Goal: Entertainment & Leisure: Consume media (video, audio)

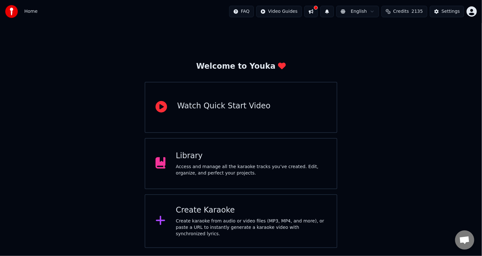
click at [194, 214] on div "Create Karaoke" at bounding box center [251, 210] width 151 height 10
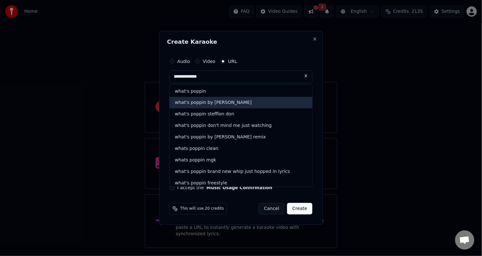
click at [221, 102] on div "what's poppin by [PERSON_NAME]" at bounding box center [241, 103] width 143 height 12
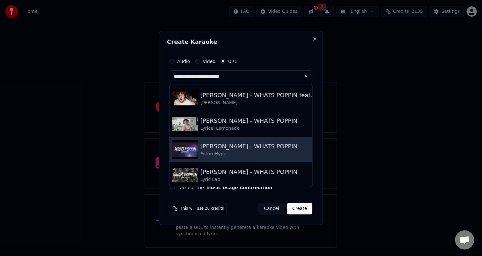
click at [210, 148] on div "[PERSON_NAME] - WHATS POPPIN" at bounding box center [248, 146] width 97 height 9
type input "**********"
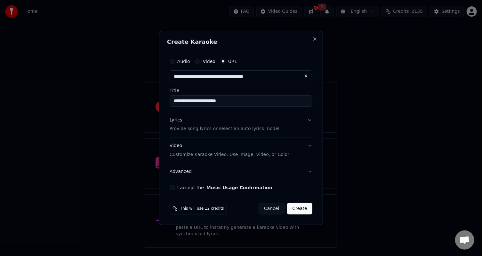
click at [224, 129] on p "Provide song lyrics or select an auto lyrics model" at bounding box center [225, 129] width 110 height 6
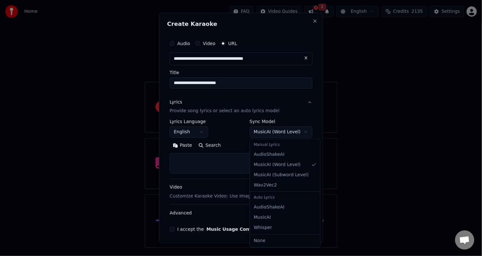
click at [277, 130] on body "**********" at bounding box center [241, 124] width 482 height 248
select select "**********"
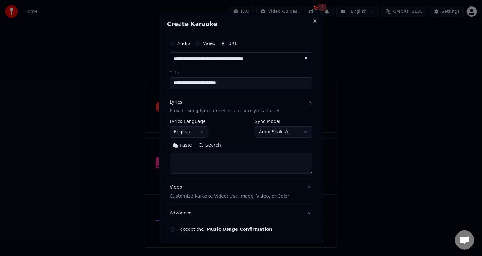
click at [207, 146] on button "Search" at bounding box center [209, 145] width 29 height 10
type textarea "**********"
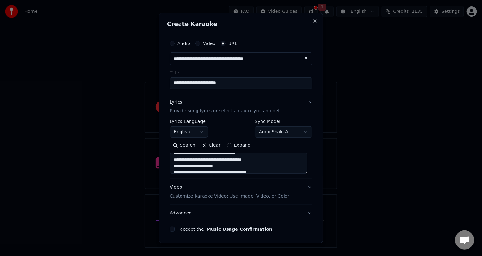
scroll to position [32, 0]
click at [305, 171] on textarea at bounding box center [239, 163] width 138 height 20
click at [303, 173] on div "**********" at bounding box center [241, 149] width 143 height 60
click at [305, 171] on textarea at bounding box center [239, 163] width 138 height 20
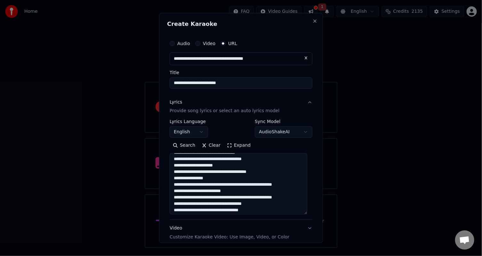
drag, startPoint x: 305, startPoint y: 171, endPoint x: 297, endPoint y: 215, distance: 44.8
click at [298, 215] on textarea at bounding box center [239, 183] width 138 height 61
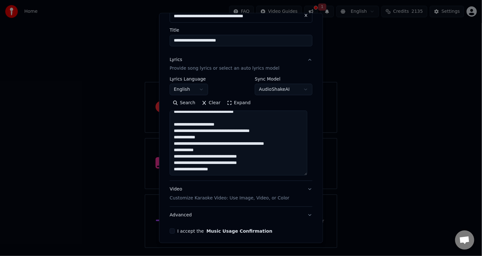
scroll to position [67, 0]
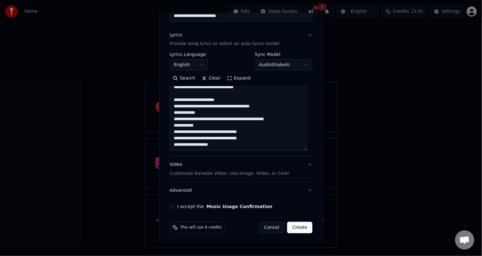
click at [247, 175] on p "Customize Karaoke Video: Use Image, Video, or Color" at bounding box center [230, 174] width 120 height 6
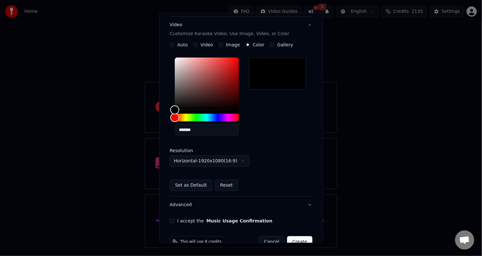
scroll to position [117, 0]
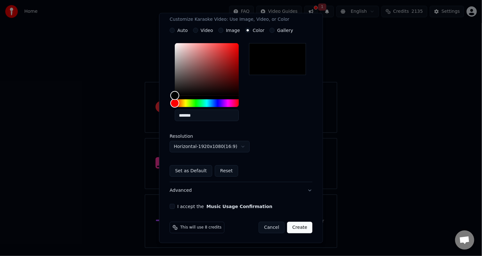
drag, startPoint x: 171, startPoint y: 205, endPoint x: 174, endPoint y: 207, distance: 3.3
click at [171, 205] on button "I accept the Music Usage Confirmation" at bounding box center [172, 206] width 5 height 5
click at [295, 227] on button "Create" at bounding box center [299, 228] width 25 height 12
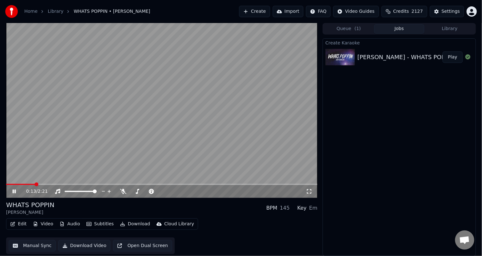
click at [176, 131] on video at bounding box center [161, 110] width 311 height 175
click at [134, 223] on button "Download" at bounding box center [134, 224] width 35 height 9
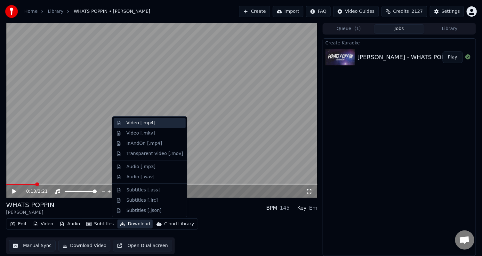
click at [140, 125] on div "Video [.mp4]" at bounding box center [140, 123] width 29 height 6
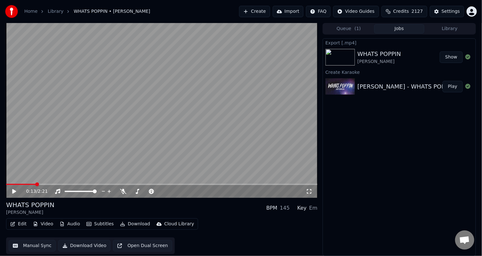
click at [266, 10] on button "Create" at bounding box center [254, 12] width 31 height 12
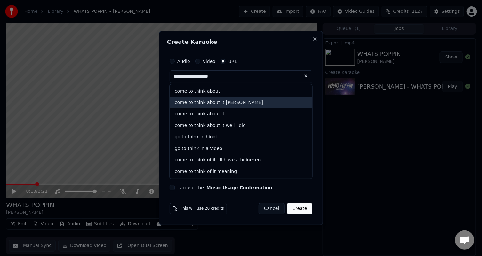
click at [209, 104] on div "come to think about it [PERSON_NAME]" at bounding box center [241, 103] width 143 height 12
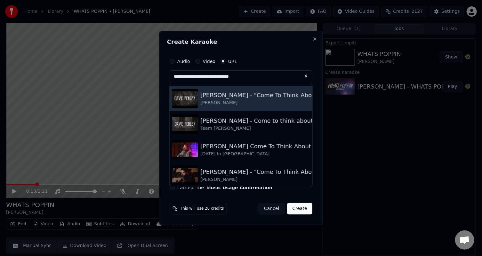
click at [211, 99] on div "[PERSON_NAME] - "Come To Think About It"" at bounding box center [263, 95] width 126 height 9
type input "**********"
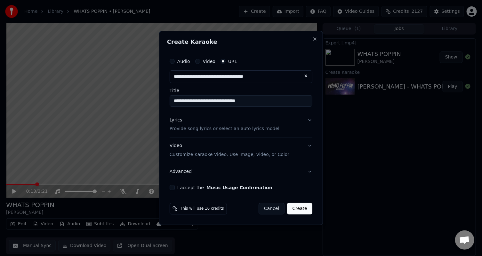
click at [310, 119] on button "Lyrics Provide song lyrics or select an auto lyrics model" at bounding box center [241, 125] width 143 height 26
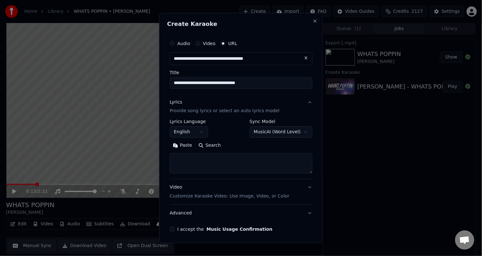
click at [203, 146] on button "Search" at bounding box center [209, 145] width 29 height 10
click at [195, 165] on textarea at bounding box center [241, 163] width 143 height 20
click at [186, 146] on button "Paste" at bounding box center [183, 145] width 26 height 10
type textarea "**********"
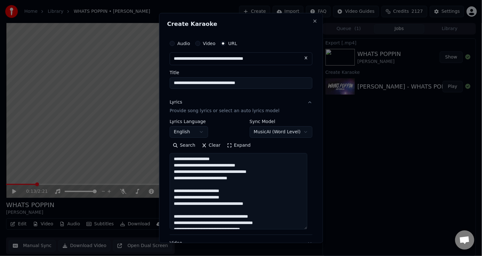
drag, startPoint x: 304, startPoint y: 172, endPoint x: 300, endPoint y: 228, distance: 56.1
click at [302, 229] on textarea at bounding box center [239, 191] width 138 height 76
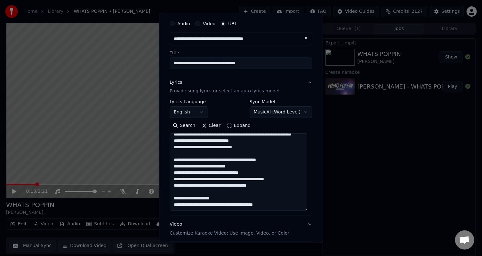
scroll to position [79, 0]
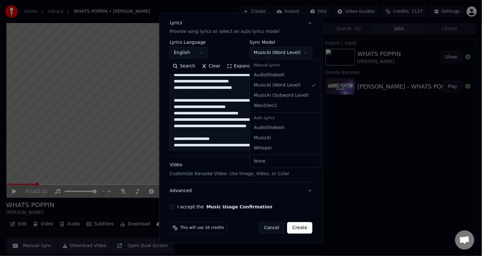
click at [288, 50] on body "**********" at bounding box center [241, 128] width 482 height 256
select select "**********"
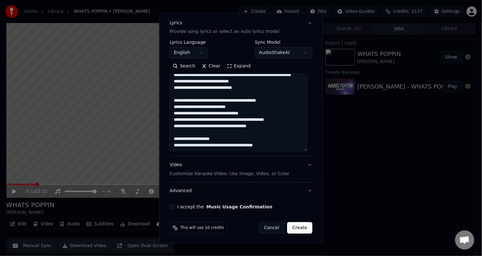
click at [172, 206] on button "I accept the Music Usage Confirmation" at bounding box center [172, 206] width 5 height 5
click at [299, 228] on button "Create" at bounding box center [299, 228] width 25 height 12
type textarea "**********"
select select "**********"
select select
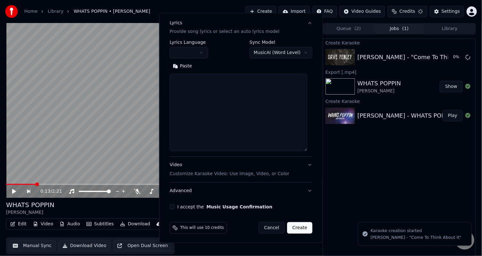
scroll to position [0, 0]
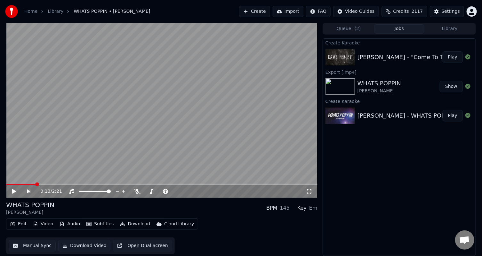
click at [359, 57] on div "[PERSON_NAME] - "Come To Think About It"" at bounding box center [420, 57] width 126 height 9
click at [446, 57] on button "Play" at bounding box center [452, 58] width 20 height 12
click at [85, 123] on video at bounding box center [161, 110] width 311 height 175
click at [81, 129] on video at bounding box center [161, 110] width 311 height 175
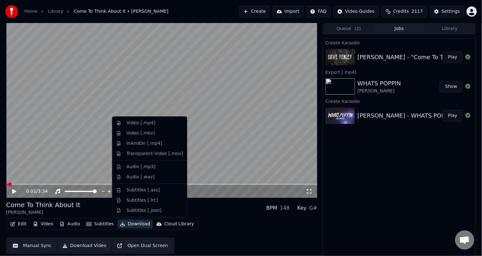
click at [127, 223] on button "Download" at bounding box center [134, 224] width 35 height 9
click at [150, 122] on div "Video [.mp4]" at bounding box center [140, 123] width 29 height 6
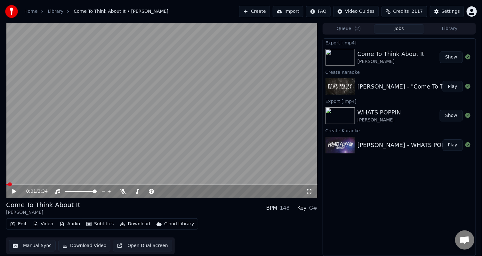
click at [381, 146] on div "[PERSON_NAME] - WHATS POPPIN" at bounding box center [405, 145] width 97 height 9
click at [450, 145] on button "Play" at bounding box center [452, 145] width 20 height 12
click at [114, 115] on video at bounding box center [161, 110] width 311 height 175
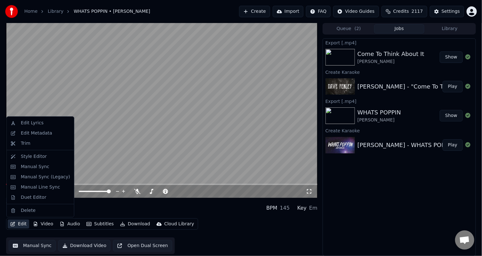
click at [19, 224] on button "Edit" at bounding box center [18, 224] width 21 height 9
click at [38, 126] on div "Edit Lyrics" at bounding box center [32, 123] width 23 height 6
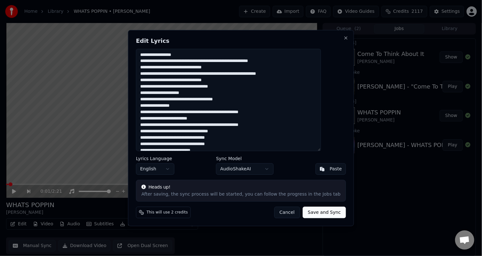
drag, startPoint x: 267, startPoint y: 93, endPoint x: 104, endPoint y: 26, distance: 176.0
click at [104, 26] on body "Home Library WHATS POPPIN • [PERSON_NAME] Create Import FAQ Video Guides Credit…" at bounding box center [241, 128] width 482 height 256
paste textarea "**********"
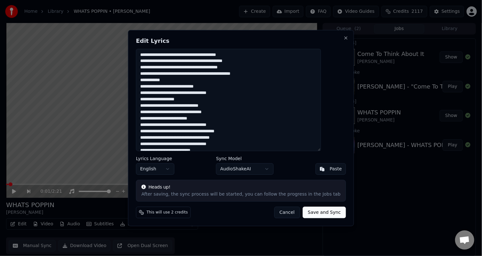
type textarea "**********"
click at [312, 213] on button "Save and Sync" at bounding box center [324, 213] width 43 height 12
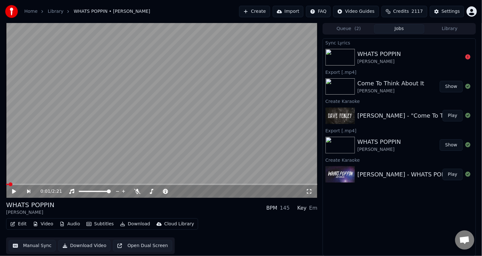
click at [359, 60] on div "[PERSON_NAME]" at bounding box center [379, 62] width 44 height 6
click at [468, 58] on icon at bounding box center [467, 56] width 5 height 5
click at [270, 13] on button "Create" at bounding box center [254, 12] width 31 height 12
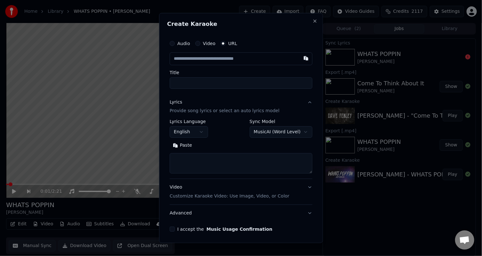
click at [219, 60] on input "text" at bounding box center [241, 58] width 143 height 13
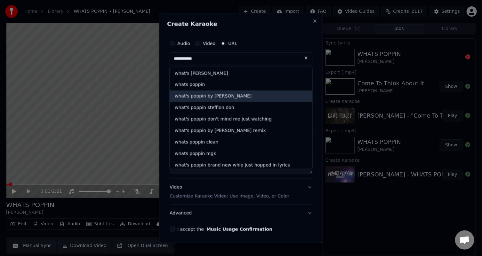
click at [211, 96] on div "what's poppin by [PERSON_NAME]" at bounding box center [241, 97] width 143 height 12
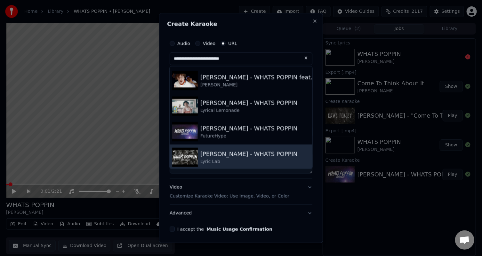
click at [242, 160] on div "Lyric Lab" at bounding box center [248, 161] width 97 height 6
type input "**********"
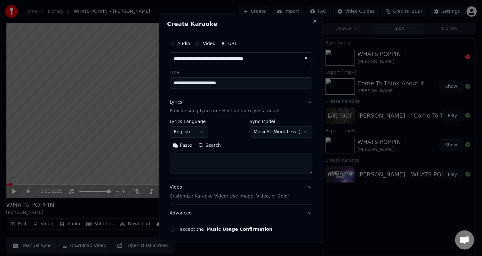
click at [206, 144] on button "Search" at bounding box center [209, 145] width 29 height 10
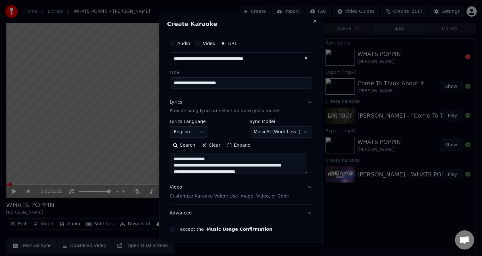
click at [234, 166] on textarea at bounding box center [239, 163] width 138 height 20
click at [234, 165] on textarea at bounding box center [239, 163] width 138 height 20
drag, startPoint x: 173, startPoint y: 158, endPoint x: 230, endPoint y: 203, distance: 72.6
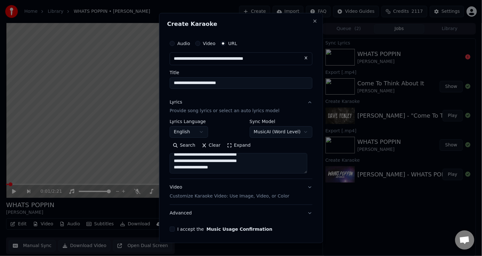
click at [231, 203] on div "**********" at bounding box center [241, 158] width 143 height 128
paste textarea "**********"
type textarea "**********"
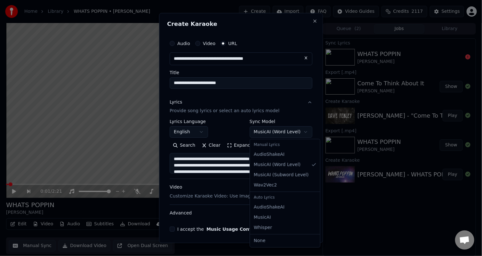
click at [276, 130] on body "**********" at bounding box center [241, 128] width 482 height 256
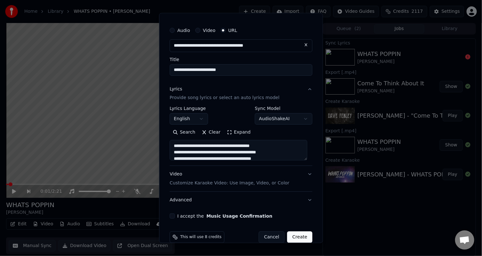
scroll to position [23, 0]
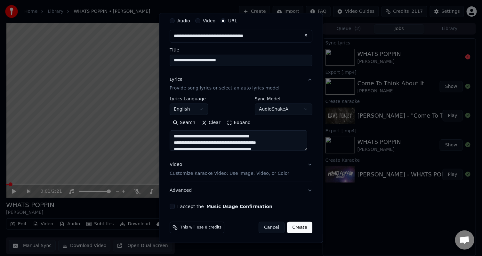
click at [171, 207] on button "I accept the Music Usage Confirmation" at bounding box center [172, 206] width 5 height 5
click at [291, 228] on button "Create" at bounding box center [299, 228] width 25 height 12
select select "**********"
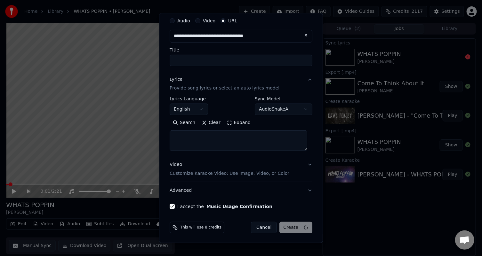
select select
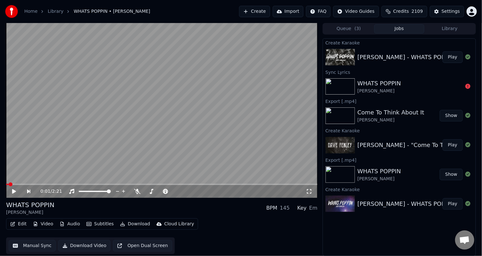
click at [452, 57] on button "Play" at bounding box center [452, 58] width 20 height 12
click at [79, 107] on video at bounding box center [161, 110] width 311 height 175
click at [131, 225] on button "Download" at bounding box center [134, 224] width 35 height 9
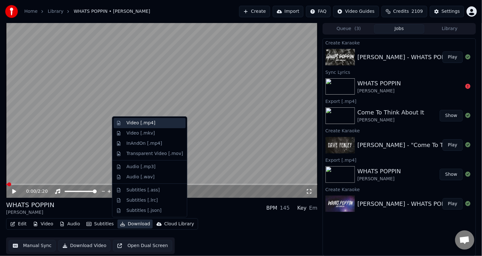
click at [139, 123] on div "Video [.mp4]" at bounding box center [140, 123] width 29 height 6
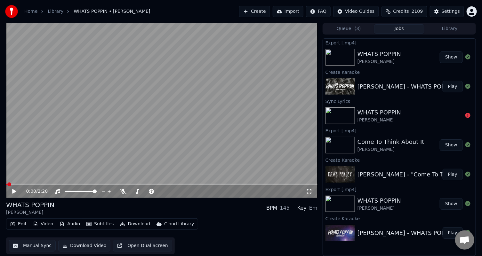
click at [451, 58] on button "Show" at bounding box center [451, 58] width 23 height 12
click at [19, 226] on button "Edit" at bounding box center [18, 224] width 21 height 9
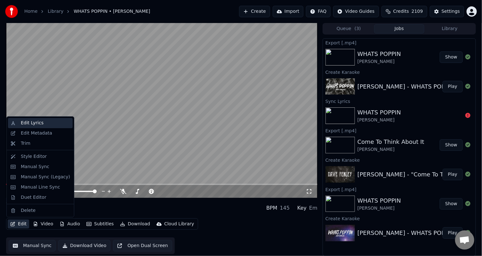
click at [35, 123] on div "Edit Lyrics" at bounding box center [32, 123] width 23 height 6
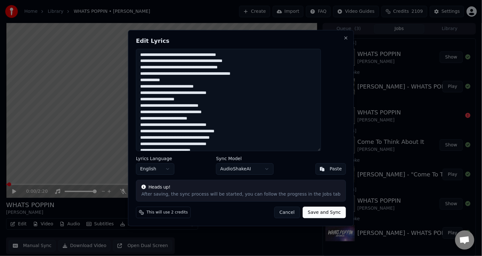
drag, startPoint x: 185, startPoint y: 53, endPoint x: 234, endPoint y: 56, distance: 48.7
click at [227, 59] on textarea at bounding box center [228, 100] width 185 height 102
drag, startPoint x: 249, startPoint y: 55, endPoint x: 184, endPoint y: 57, distance: 65.3
click at [184, 57] on textarea at bounding box center [228, 100] width 185 height 102
drag, startPoint x: 223, startPoint y: 75, endPoint x: 255, endPoint y: 77, distance: 32.1
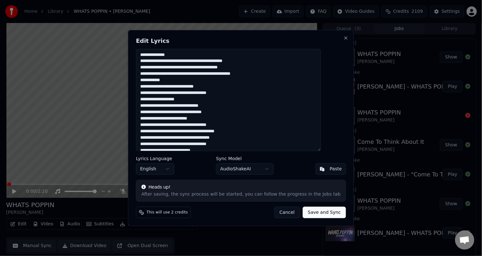
click at [255, 77] on textarea at bounding box center [228, 100] width 185 height 102
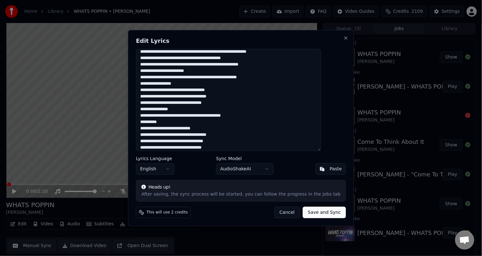
scroll to position [113, 0]
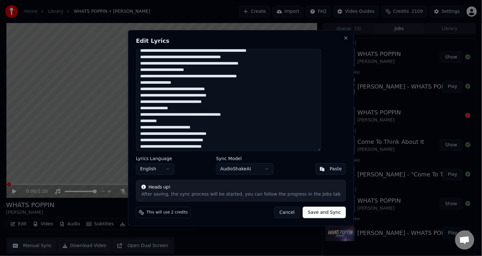
drag, startPoint x: 173, startPoint y: 107, endPoint x: 196, endPoint y: 110, distance: 22.6
click at [196, 109] on textarea at bounding box center [228, 100] width 185 height 102
drag, startPoint x: 230, startPoint y: 116, endPoint x: 258, endPoint y: 121, distance: 27.7
click at [257, 120] on textarea at bounding box center [228, 100] width 185 height 102
click at [254, 123] on textarea at bounding box center [228, 100] width 185 height 102
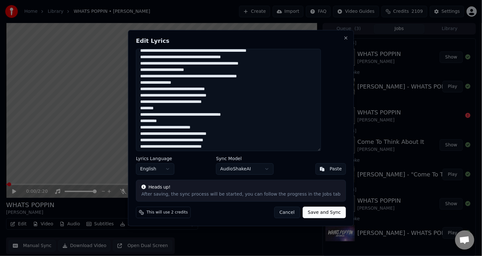
drag, startPoint x: 230, startPoint y: 115, endPoint x: 255, endPoint y: 115, distance: 25.0
click at [255, 115] on textarea at bounding box center [228, 100] width 185 height 102
drag, startPoint x: 259, startPoint y: 63, endPoint x: 279, endPoint y: 66, distance: 20.1
click at [279, 66] on textarea at bounding box center [228, 100] width 185 height 102
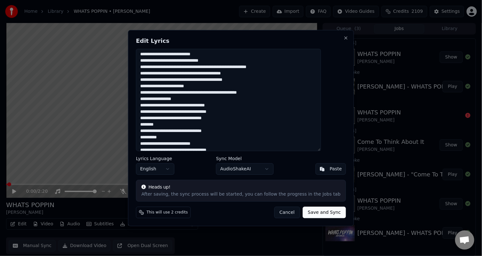
scroll to position [95, 0]
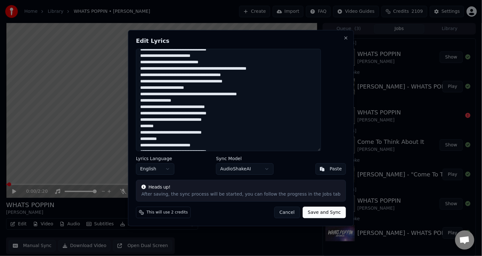
drag, startPoint x: 255, startPoint y: 52, endPoint x: 274, endPoint y: 57, distance: 20.0
click at [274, 57] on textarea at bounding box center [228, 100] width 185 height 102
click at [256, 72] on textarea at bounding box center [228, 100] width 185 height 102
drag, startPoint x: 255, startPoint y: 69, endPoint x: 277, endPoint y: 71, distance: 21.8
click at [277, 71] on textarea at bounding box center [228, 100] width 185 height 102
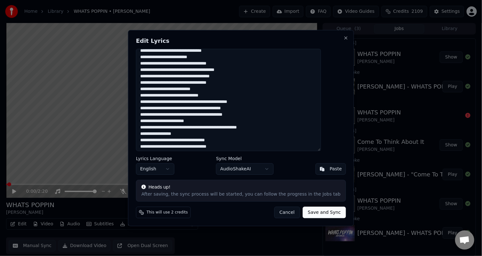
scroll to position [56, 0]
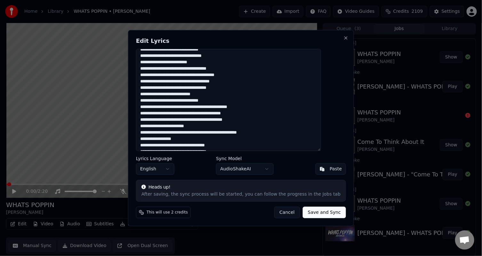
drag, startPoint x: 217, startPoint y: 69, endPoint x: 218, endPoint y: 76, distance: 6.6
click at [217, 69] on textarea at bounding box center [228, 100] width 185 height 102
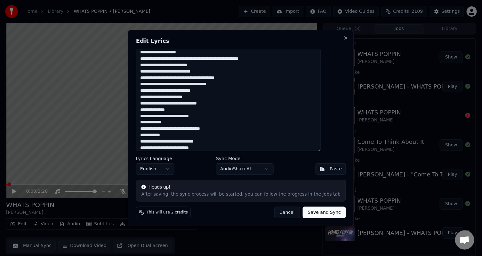
scroll to position [354, 0]
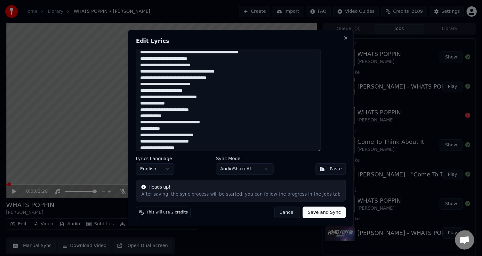
type textarea "**********"
click at [314, 213] on button "Save and Sync" at bounding box center [324, 213] width 43 height 12
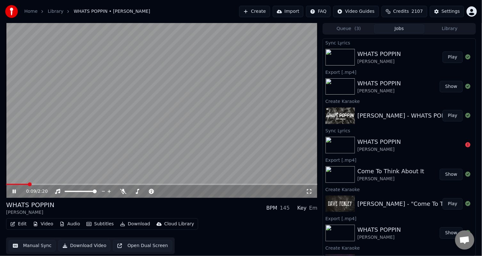
click at [152, 120] on video at bounding box center [161, 110] width 311 height 175
click at [65, 190] on span at bounding box center [67, 192] width 4 height 4
click at [53, 148] on video at bounding box center [161, 110] width 311 height 175
click at [97, 131] on video at bounding box center [161, 110] width 311 height 175
click at [97, 190] on span at bounding box center [95, 192] width 4 height 4
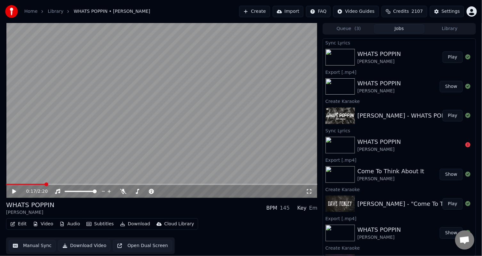
click at [129, 224] on button "Download" at bounding box center [134, 224] width 35 height 9
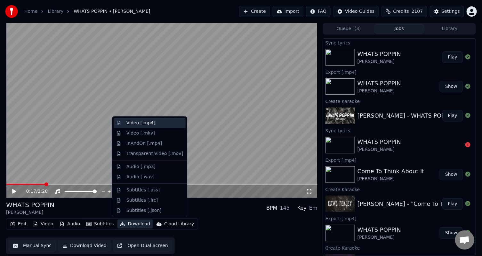
click at [137, 126] on div "Video [.mp4]" at bounding box center [150, 123] width 72 height 10
